Goal: Transaction & Acquisition: Purchase product/service

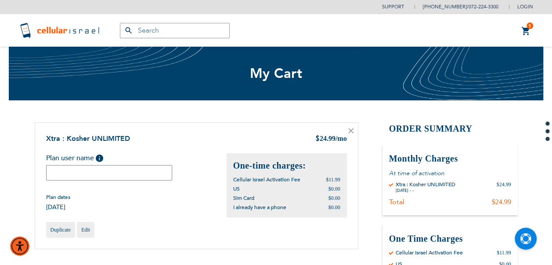
drag, startPoint x: 141, startPoint y: 168, endPoint x: 145, endPoint y: 171, distance: 5.6
click at [141, 169] on input "text" at bounding box center [109, 172] width 127 height 15
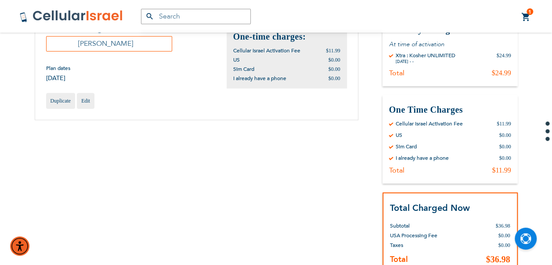
scroll to position [220, 0]
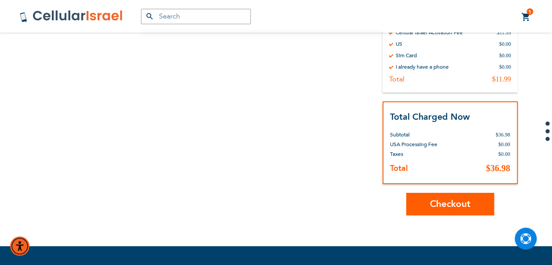
type input "[PERSON_NAME]"
click at [469, 205] on span "Checkout" at bounding box center [450, 203] width 40 height 13
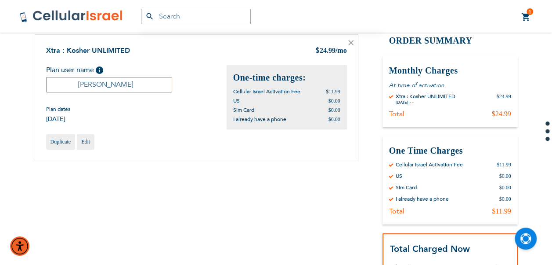
scroll to position [0, 0]
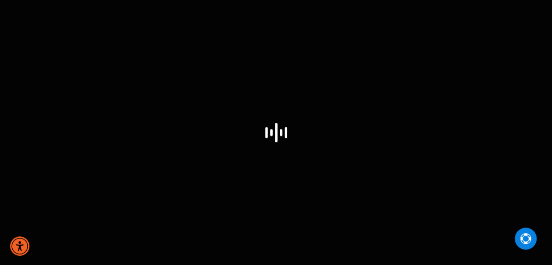
select select "US"
select select "43"
select select "US"
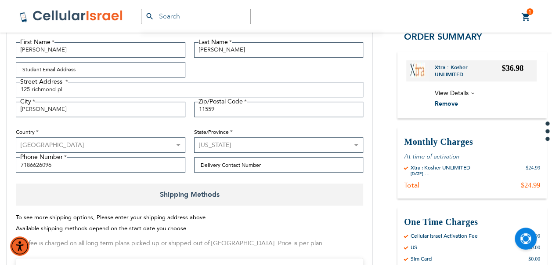
scroll to position [176, 0]
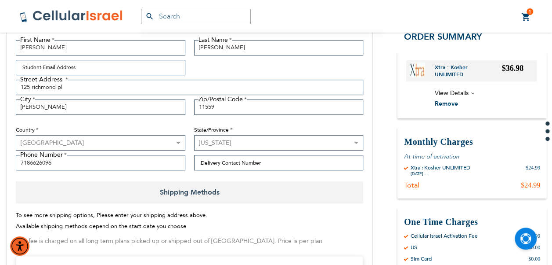
click at [530, 15] on span "1" at bounding box center [530, 11] width 3 height 7
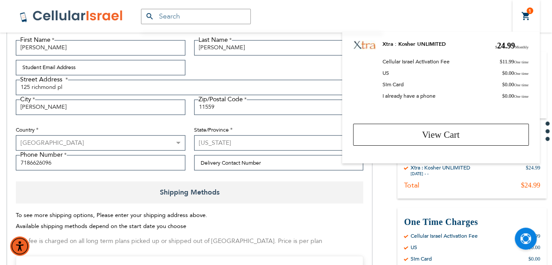
click at [433, 3] on div "Products No Result Menu Account Support (718) 289-0195 / 072-224-3300 Login Cre…" at bounding box center [276, 16] width 527 height 33
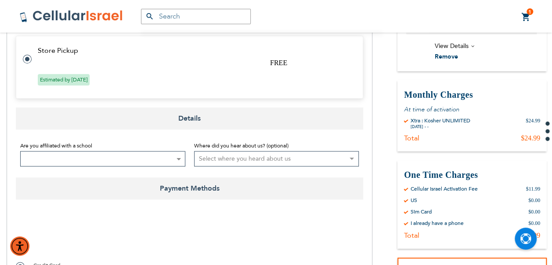
scroll to position [571, 0]
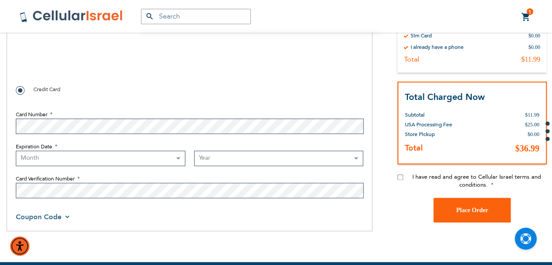
click at [404, 178] on div "I have read and agree to Cellular Israel terms and conditions." at bounding box center [472, 185] width 149 height 25
click at [401, 178] on input "I have read and agree to Cellular Israel terms and conditions." at bounding box center [401, 177] width 6 height 6
checkbox input "true"
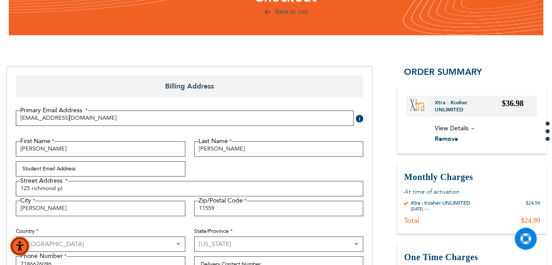
scroll to position [0, 0]
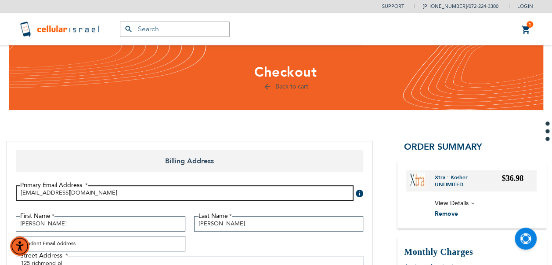
drag, startPoint x: 95, startPoint y: 189, endPoint x: 0, endPoint y: 206, distance: 95.9
type input "newptman@aol.com"
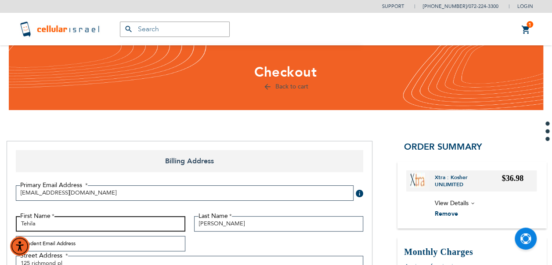
type input "Tehila"
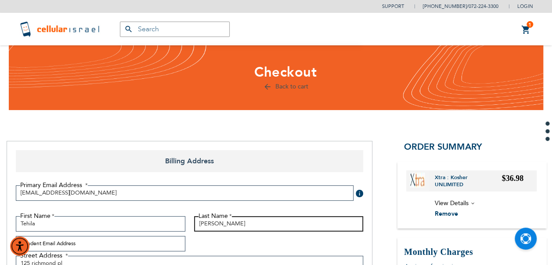
type input "[PERSON_NAME]"
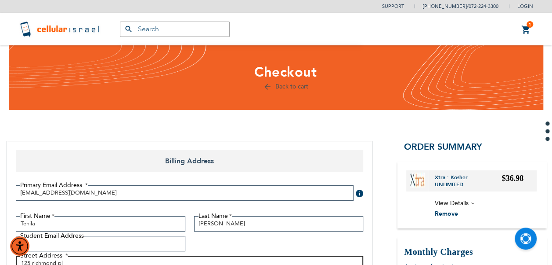
scroll to position [6, 0]
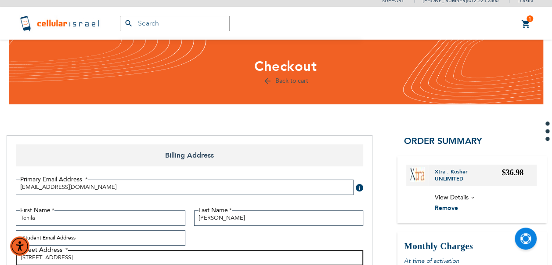
type input "1365 east 17th st"
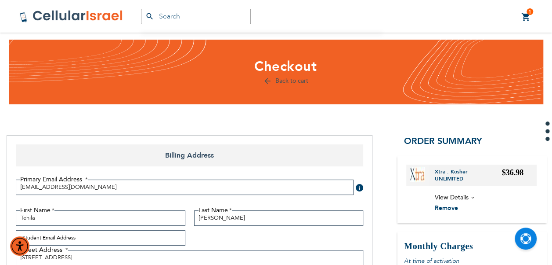
scroll to position [150, 0]
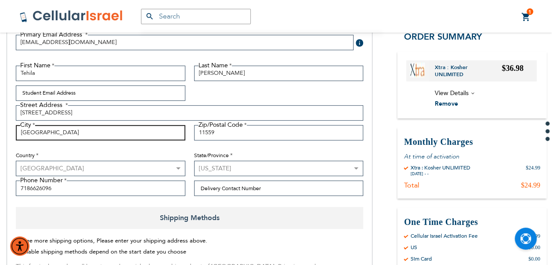
type input "brooklyn"
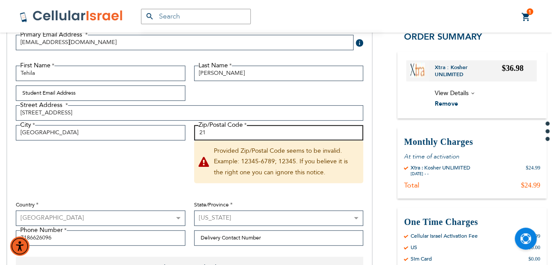
type input "2"
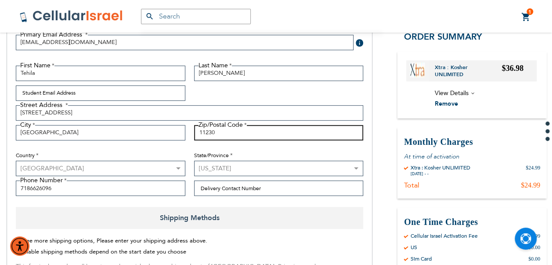
type input "11230"
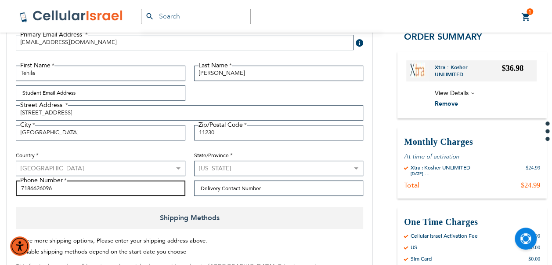
click at [156, 186] on input "7186626096" at bounding box center [101, 187] width 170 height 15
click at [134, 199] on div "First Name Tehila Last Name Newman Student Email Address Street Address Street …" at bounding box center [189, 132] width 356 height 135
drag, startPoint x: 131, startPoint y: 193, endPoint x: -2, endPoint y: 173, distance: 134.7
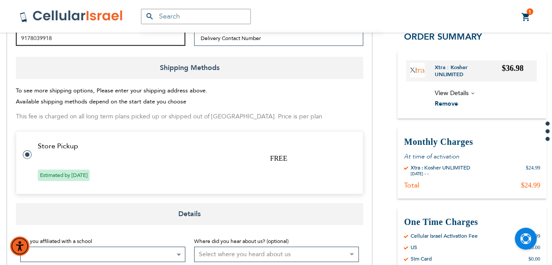
scroll to position [370, 0]
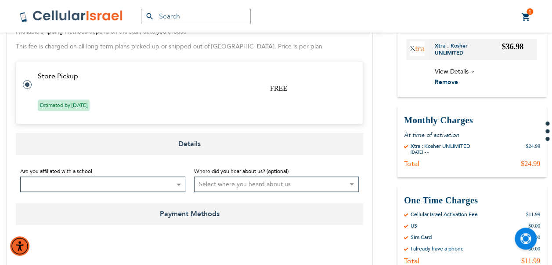
type input "9178039918"
click at [40, 187] on span "Amons Yeshiva" at bounding box center [103, 184] width 164 height 15
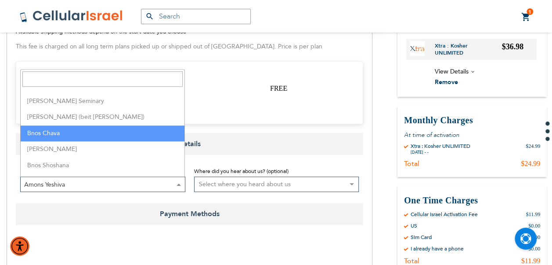
scroll to position [352, 0]
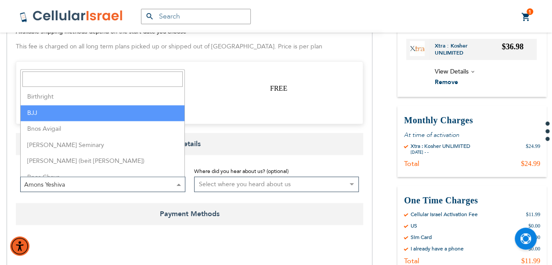
drag, startPoint x: 57, startPoint y: 104, endPoint x: 57, endPoint y: 109, distance: 5.7
select select "15"
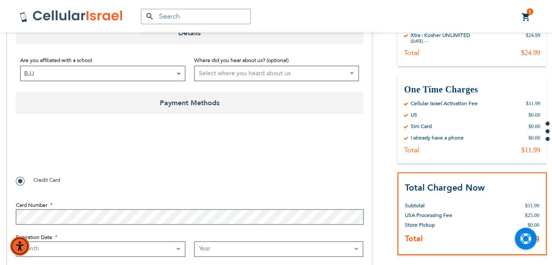
scroll to position [571, 0]
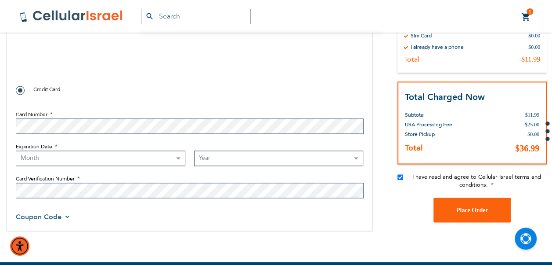
checkbox input "true"
click at [116, 160] on select "Month 01 - January 02 - February 03 - March 04 - April 05 - May 06 - June 07 - …" at bounding box center [101, 157] width 170 height 15
select select "3"
click at [16, 150] on select "Month 01 - January 02 - February 03 - March 04 - April 05 - May 06 - June 07 - …" at bounding box center [101, 157] width 170 height 15
drag, startPoint x: 298, startPoint y: 163, endPoint x: 297, endPoint y: 158, distance: 5.3
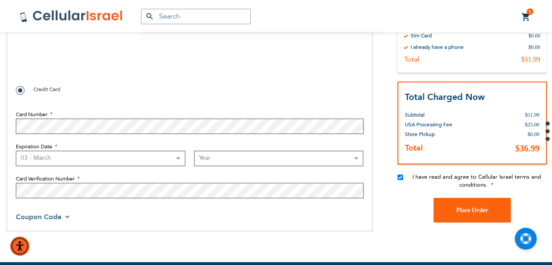
click at [298, 163] on select "Year 2025 2026 2027 2028 2029 2030 2031 2032 2033 2034 2035 2036 2037 2038 2039…" at bounding box center [279, 157] width 170 height 15
select select "2028"
click at [194, 150] on select "Year 2025 2026 2027 2028 2029 2030 2031 2032 2033 2034 2035 2036 2037 2038 2039…" at bounding box center [279, 157] width 170 height 15
click at [472, 207] on span "Place Order" at bounding box center [473, 209] width 32 height 7
